Goal: Submit feedback/report problem

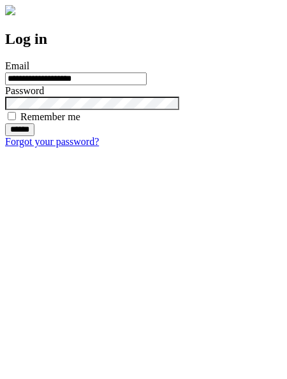
type input "**********"
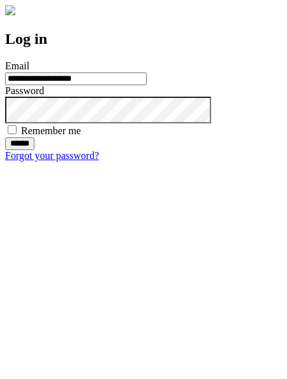
click at [34, 150] on input "******" at bounding box center [19, 144] width 29 height 13
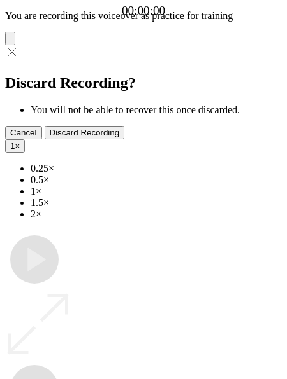
type input "**********"
